Goal: Task Accomplishment & Management: Manage account settings

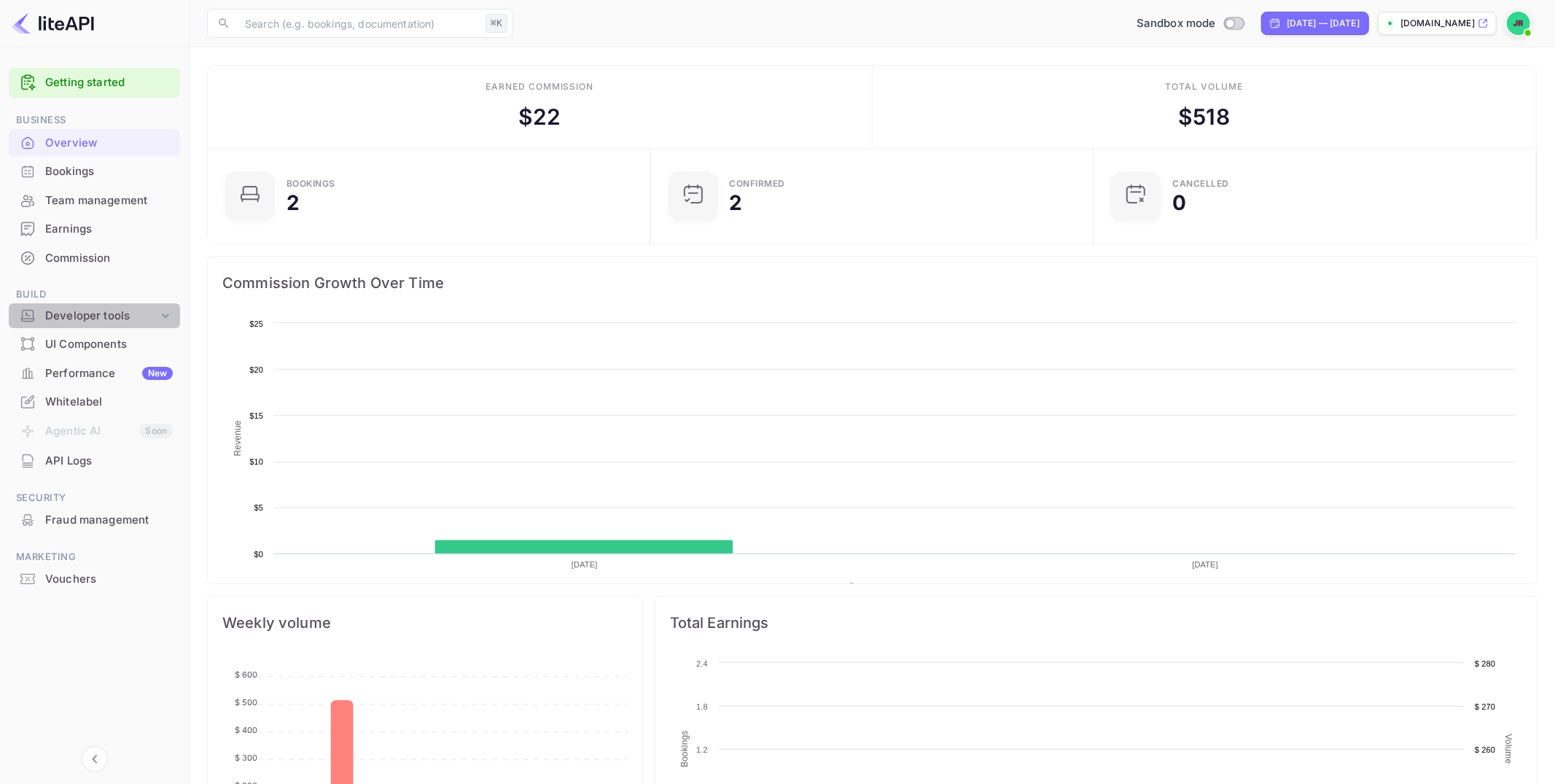
click at [99, 315] on div "Developer tools" at bounding box center [101, 316] width 113 height 17
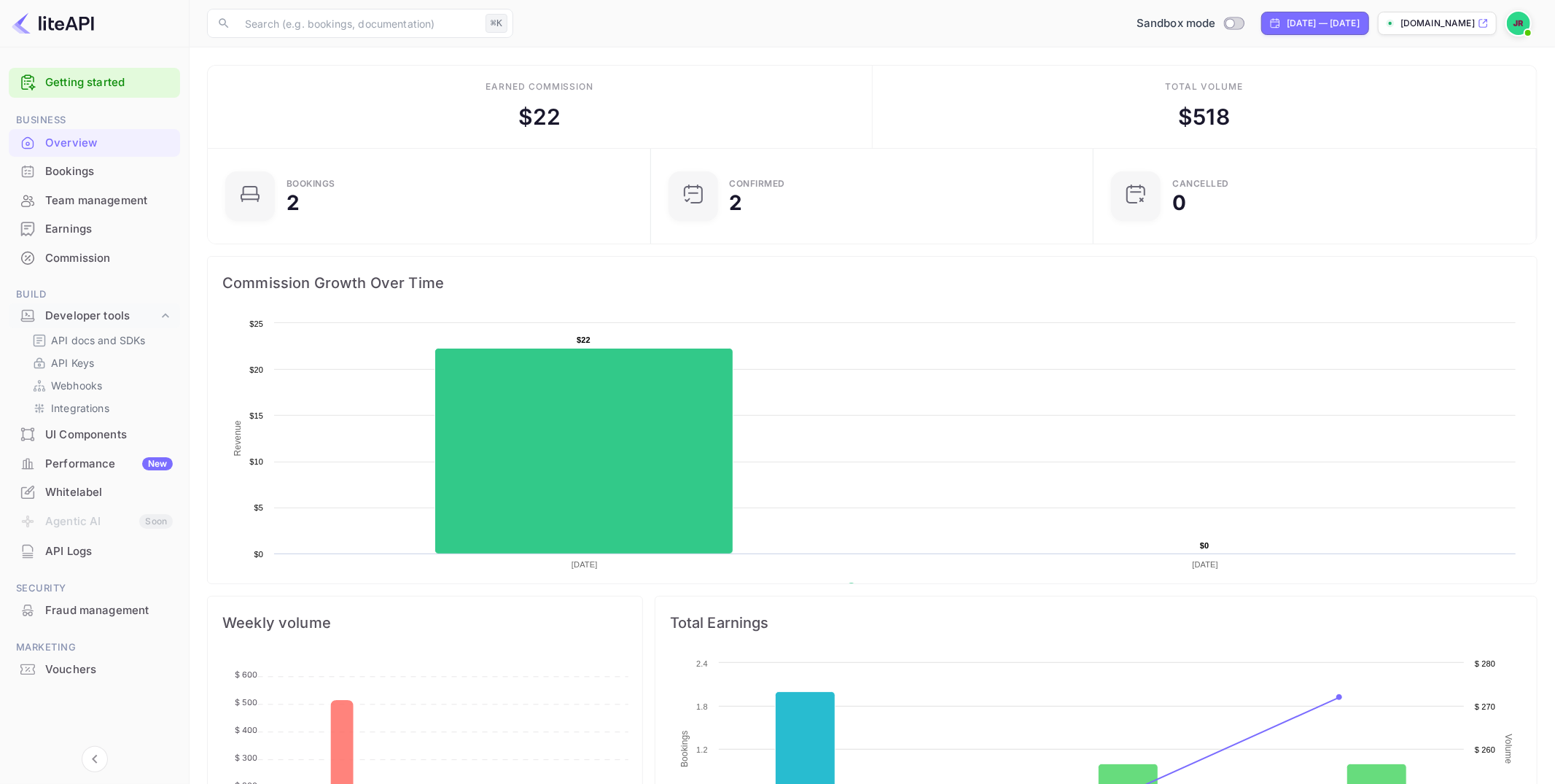
drag, startPoint x: 69, startPoint y: 361, endPoint x: 18, endPoint y: 362, distance: 51.0
click at [69, 361] on p "API Keys" at bounding box center [72, 362] width 43 height 15
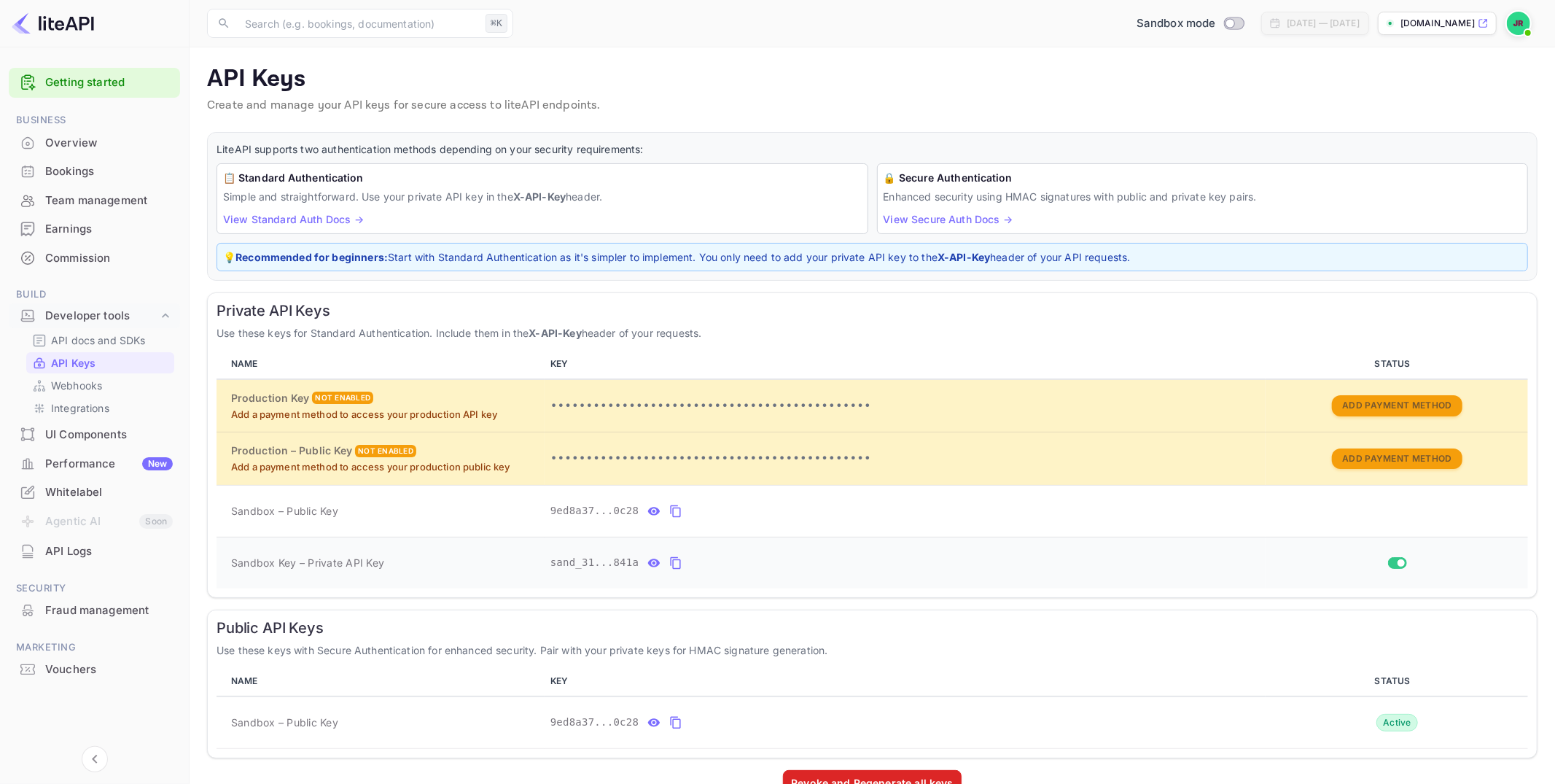
click at [676, 561] on icon "private api keys table" at bounding box center [676, 562] width 13 height 18
click at [85, 228] on div "Earnings" at bounding box center [109, 229] width 127 height 17
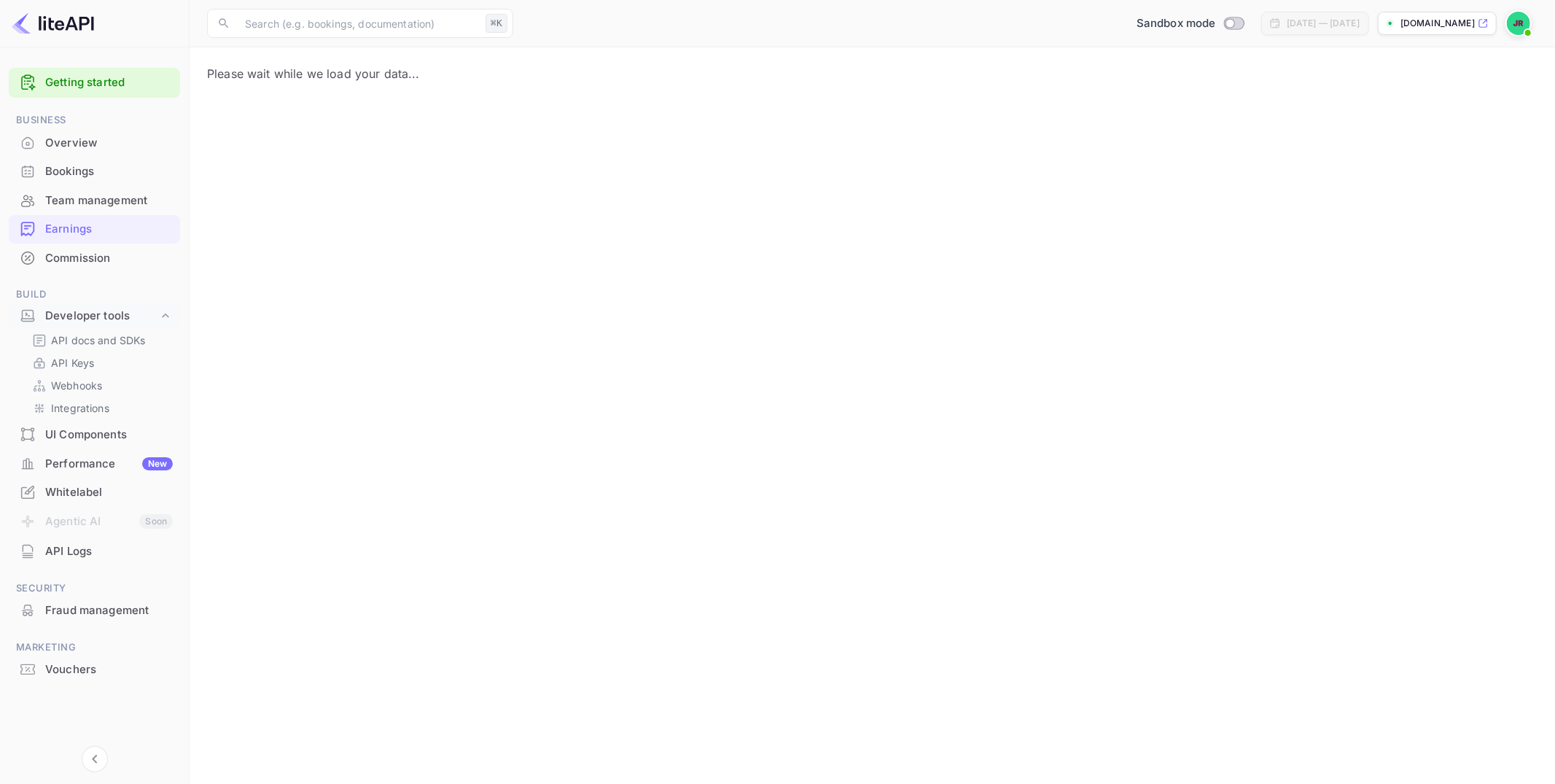
click at [90, 246] on div "Commission" at bounding box center [94, 259] width 172 height 28
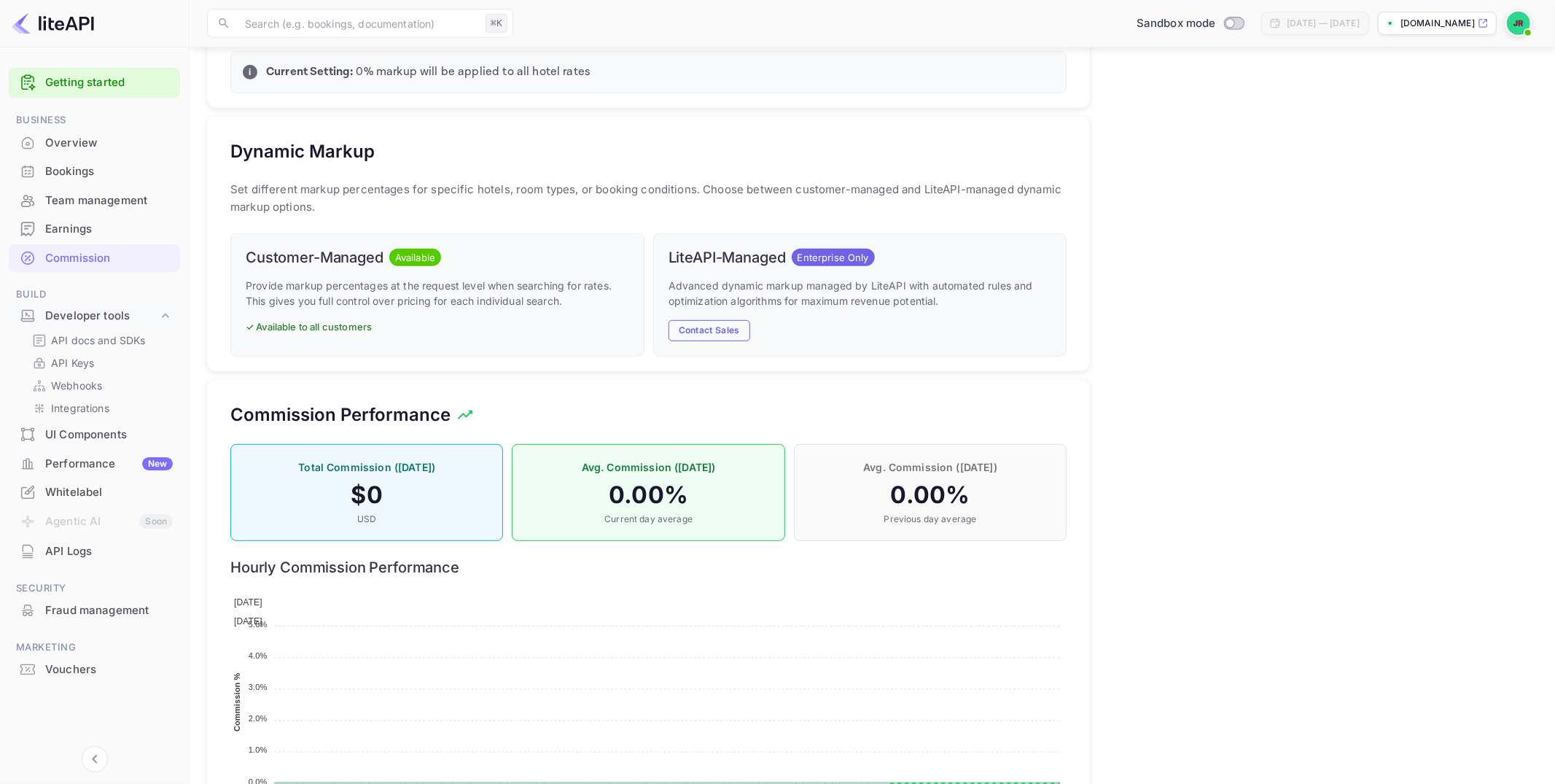
scroll to position [666, 0]
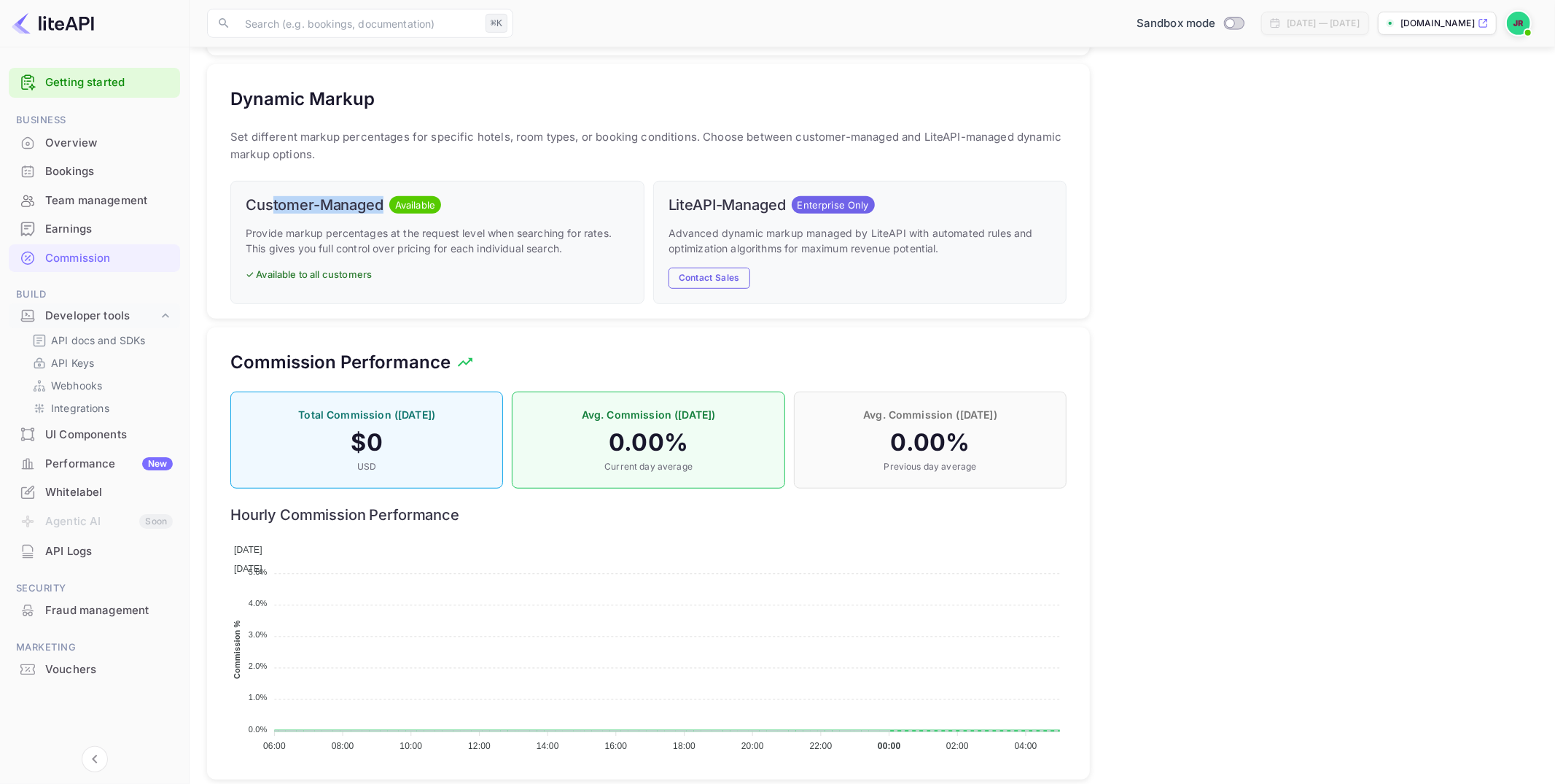
drag, startPoint x: 319, startPoint y: 199, endPoint x: 270, endPoint y: 199, distance: 49.0
click at [270, 199] on h6 "Customer-Managed" at bounding box center [315, 204] width 138 height 18
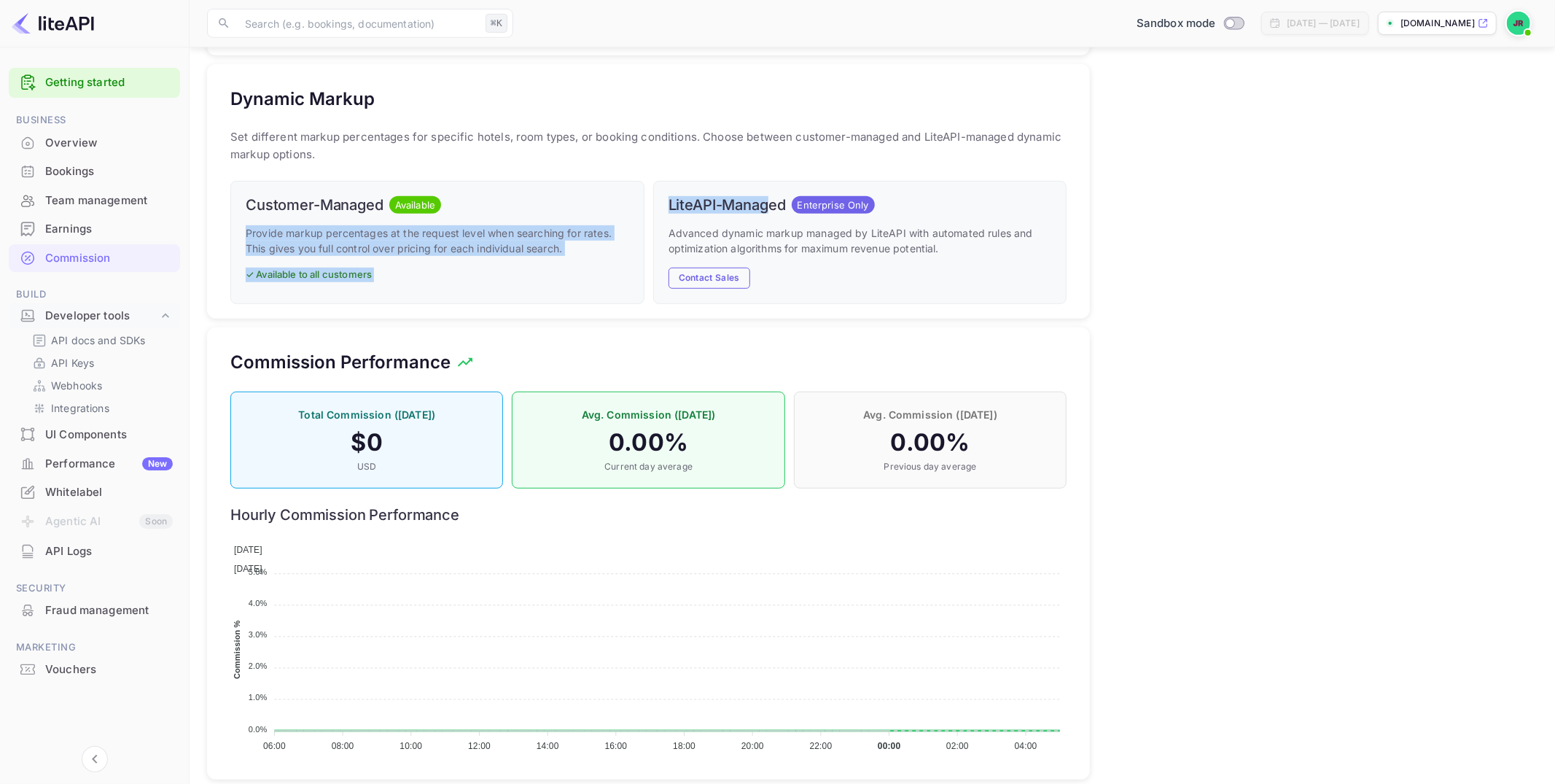
drag, startPoint x: 770, startPoint y: 202, endPoint x: 681, endPoint y: 220, distance: 90.8
click at [662, 215] on div "LiteAPI-Managed Enterprise Only Advanced dynamic markup managed by LiteAPI with…" at bounding box center [860, 242] width 414 height 123
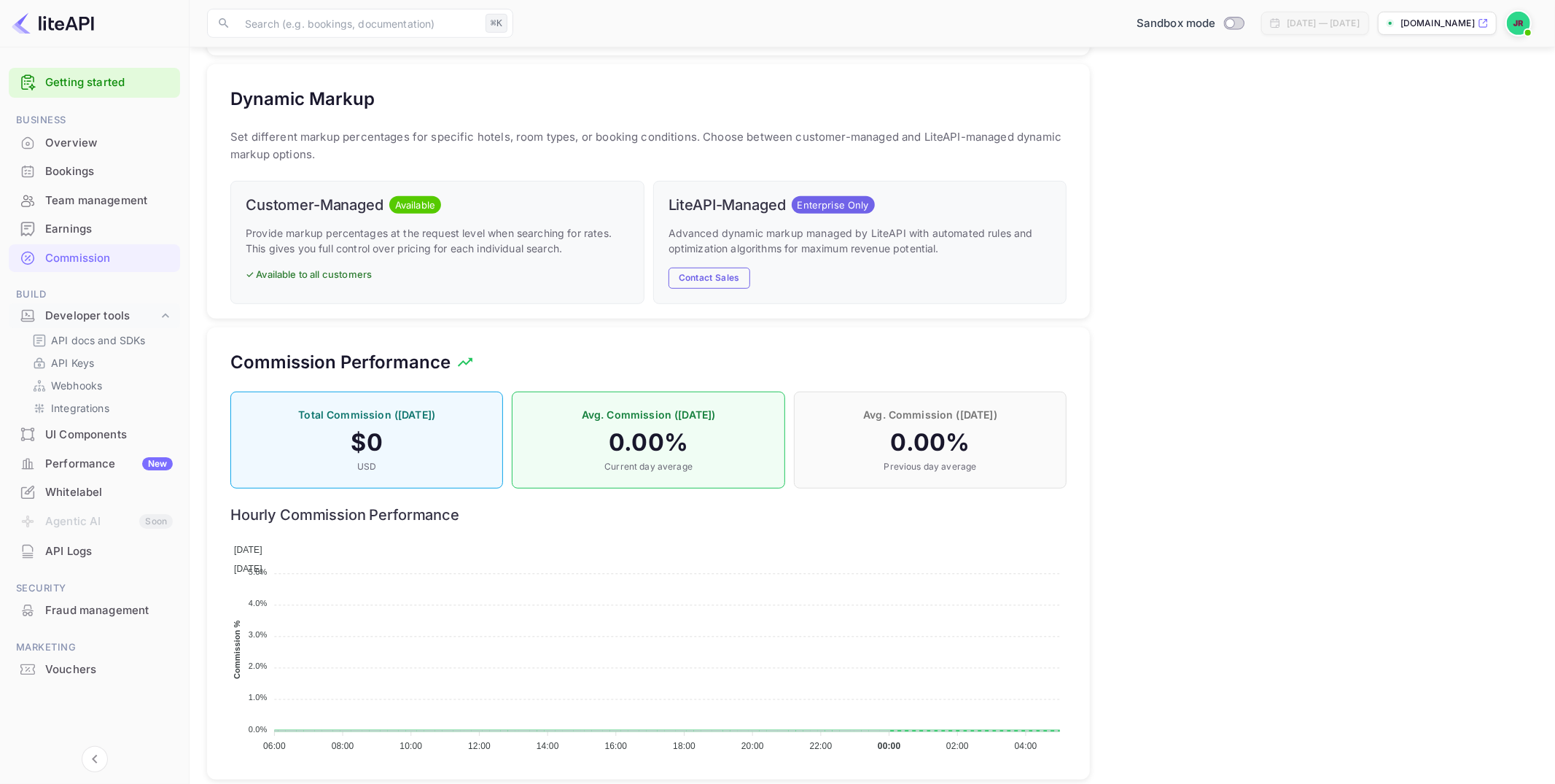
click at [779, 228] on p "Advanced dynamic markup managed by LiteAPI with automated rules and optimizatio…" at bounding box center [860, 240] width 383 height 31
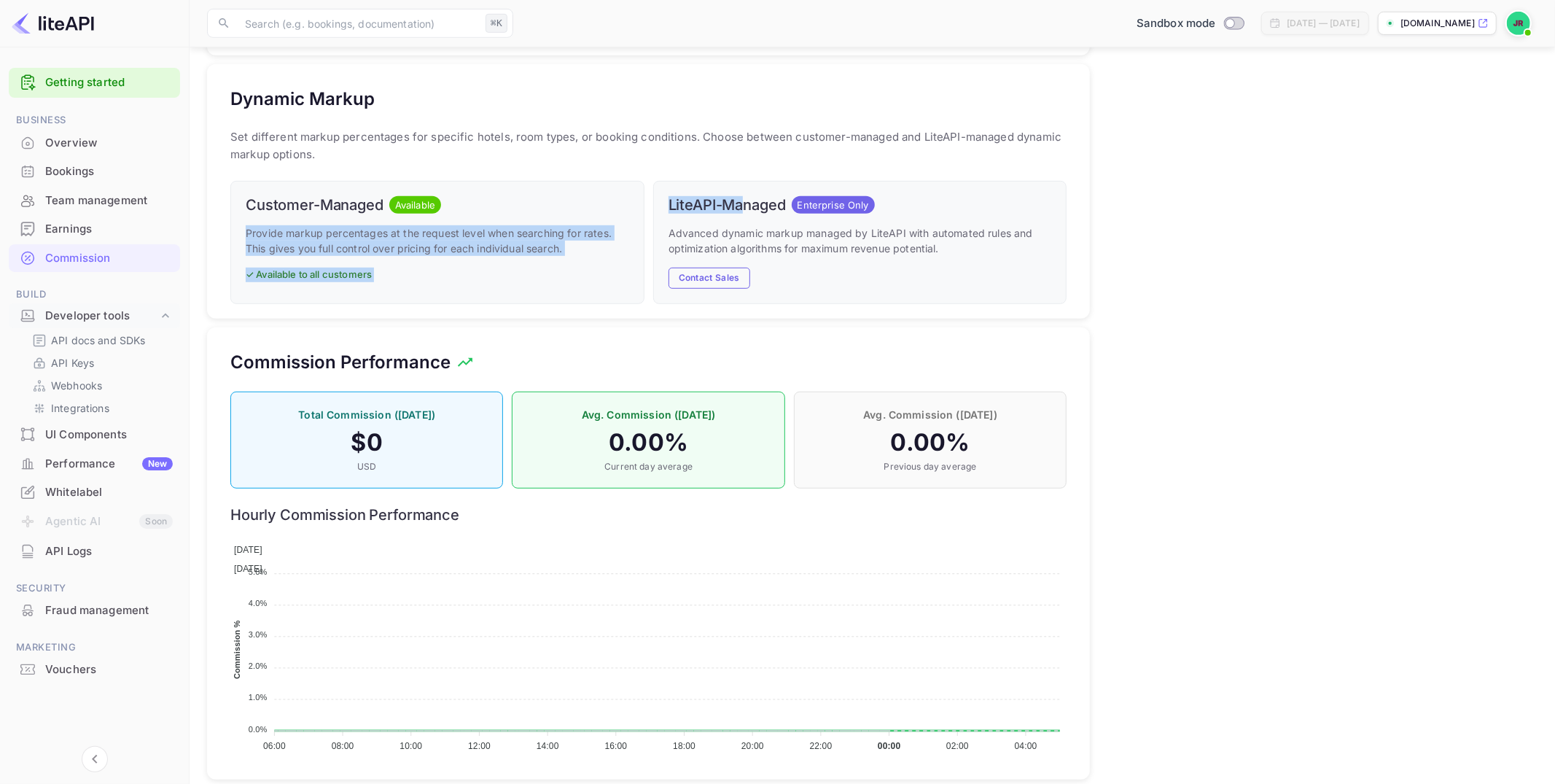
drag, startPoint x: 746, startPoint y: 206, endPoint x: 642, endPoint y: 198, distance: 104.3
click at [642, 198] on div "Customer-Managed Available Provide markup percentages at the request level when…" at bounding box center [644, 238] width 845 height 132
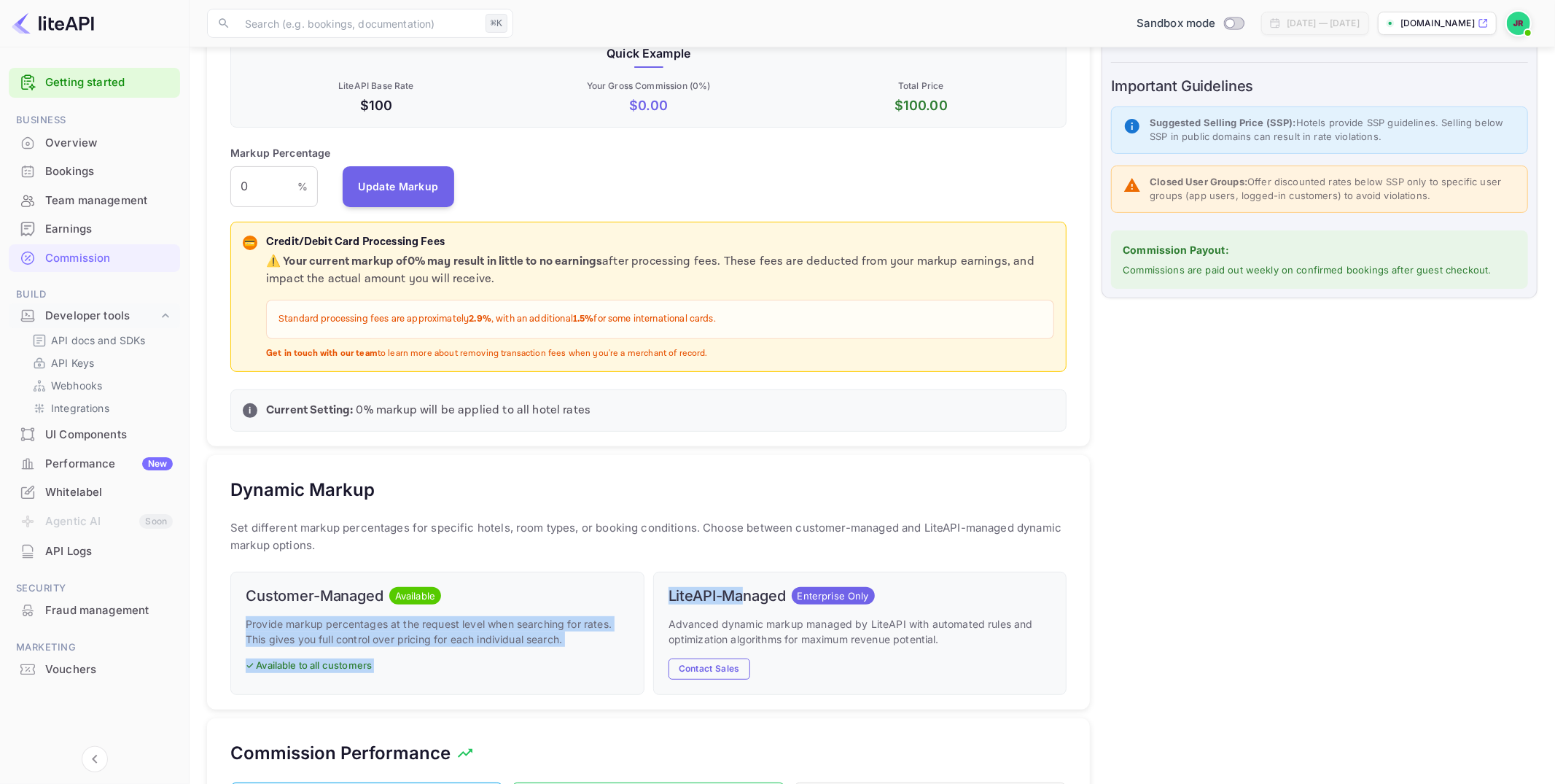
scroll to position [274, 0]
